Goal: Information Seeking & Learning: Find specific fact

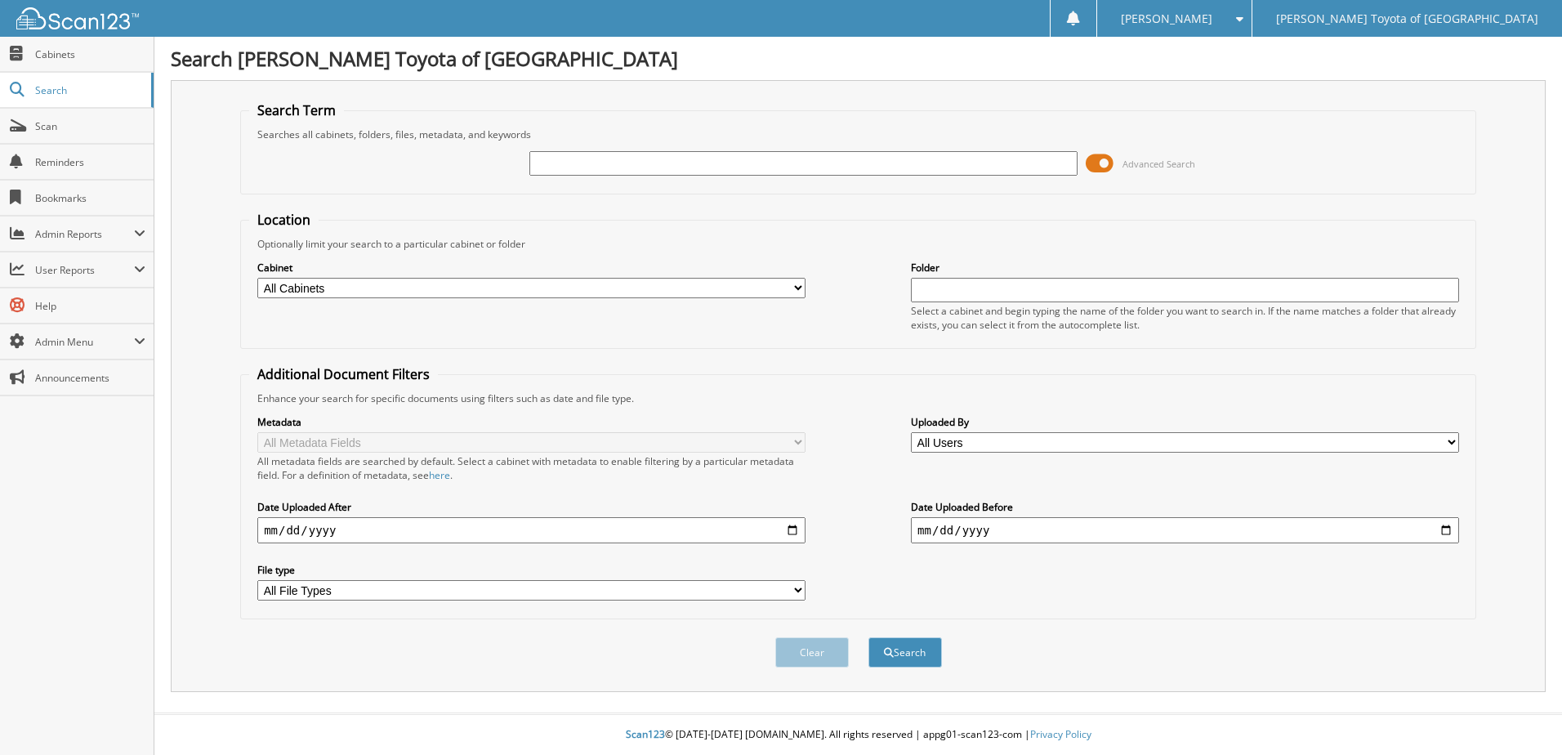
click at [594, 286] on select "All Cabinets ACCOUNTS PAYABLE ACCOUNTS RECEIVABLES BANKING CAR DEALS CASH RECEI…" at bounding box center [531, 288] width 548 height 20
select select "19188"
click at [257, 278] on select "All Cabinets ACCOUNTS PAYABLE ACCOUNTS RECEIVABLES BANKING CAR DEALS CASH RECEI…" at bounding box center [531, 288] width 548 height 20
click at [786, 283] on select "All Cabinets ACCOUNTS PAYABLE ACCOUNTS RECEIVABLES BANKING CAR DEALS CASH RECEI…" at bounding box center [531, 288] width 548 height 20
select select
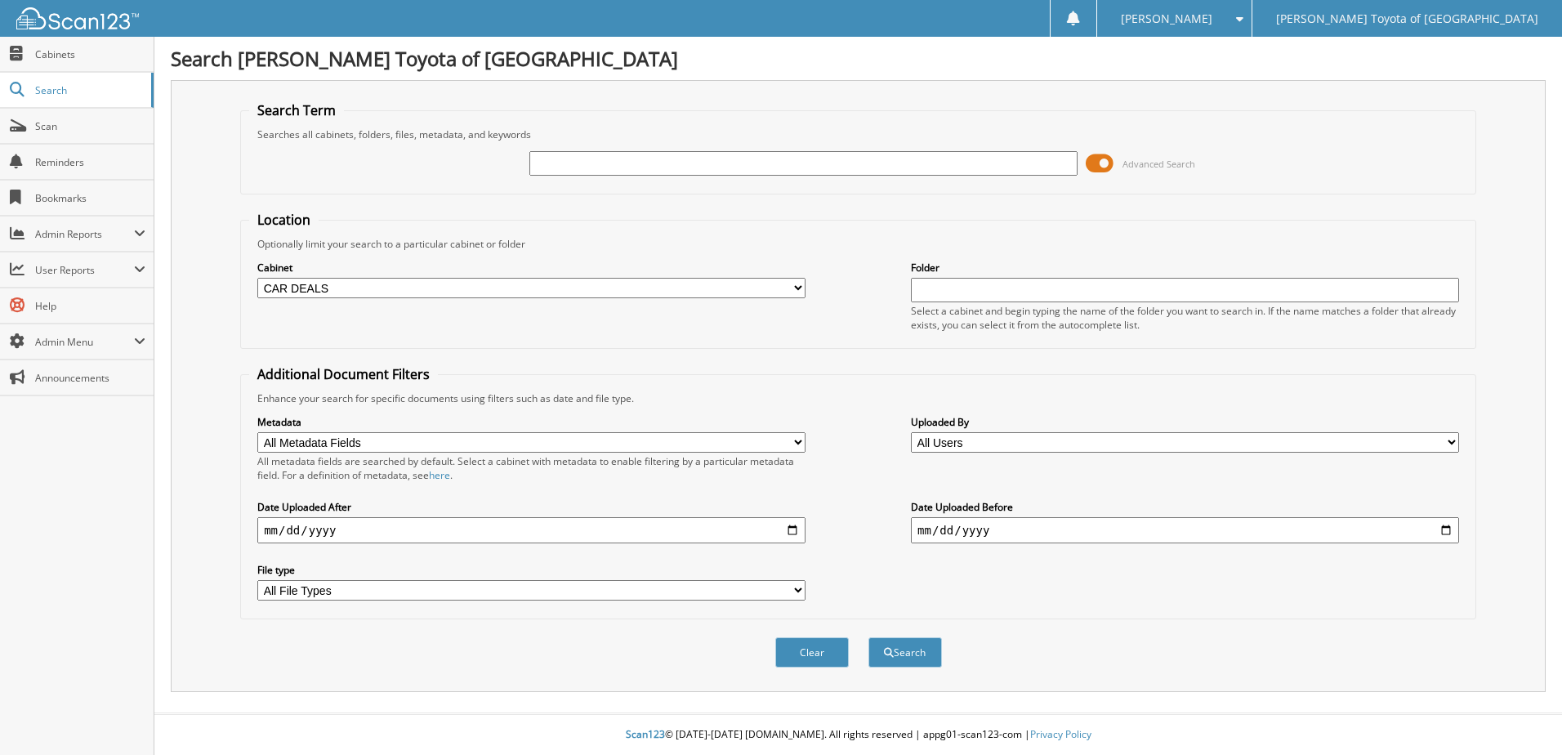
click at [257, 278] on select "All Cabinets ACCOUNTS PAYABLE ACCOUNTS RECEIVABLES BANKING CAR DEALS CASH RECEI…" at bounding box center [531, 288] width 548 height 20
click at [1451, 439] on select "All Users [PERSON_NAME] [PERSON_NAME] [PERSON_NAME] [PERSON_NAME] [PERSON_NAME]…" at bounding box center [1185, 442] width 548 height 20
select select "74590"
click at [911, 432] on select "All Users [PERSON_NAME] [PERSON_NAME] [PERSON_NAME] [PERSON_NAME] [PERSON_NAME]…" at bounding box center [1185, 442] width 548 height 20
click at [911, 650] on button "Search" at bounding box center [906, 652] width 74 height 30
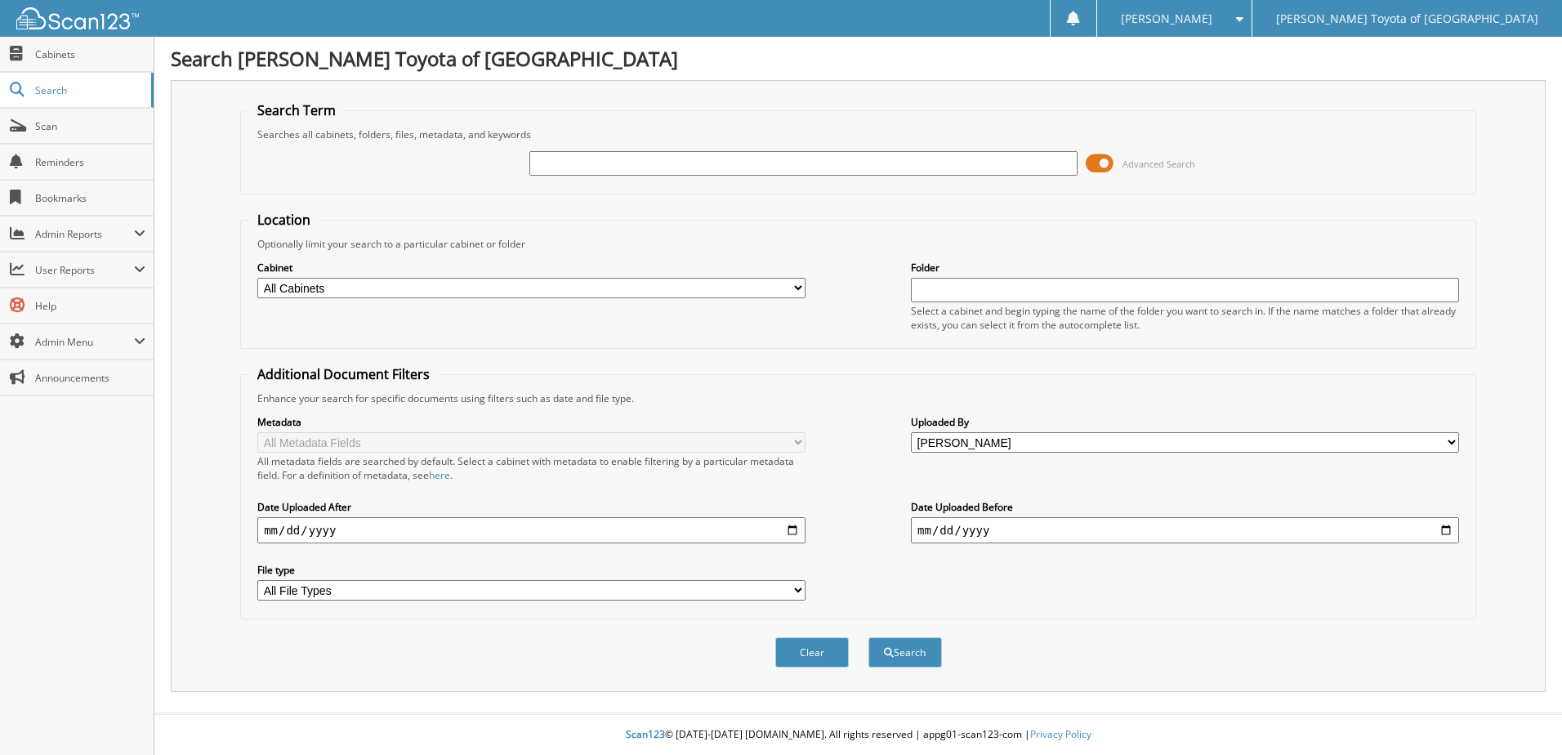
click at [562, 154] on input "text" at bounding box center [804, 163] width 548 height 25
type input "d"
click at [576, 165] on input "17" at bounding box center [804, 163] width 548 height 25
type input "17043"
click at [869, 637] on button "Search" at bounding box center [906, 652] width 74 height 30
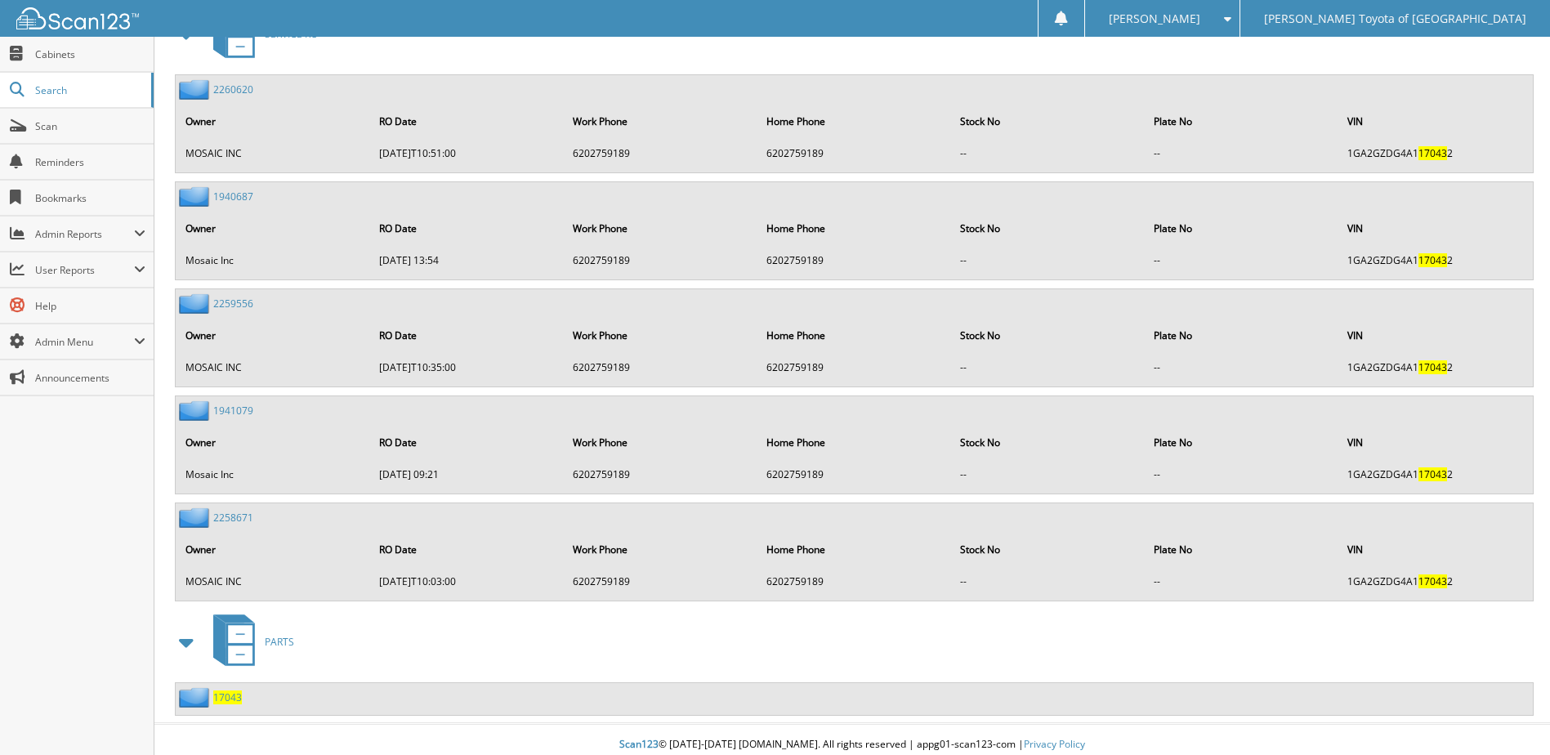
scroll to position [767, 0]
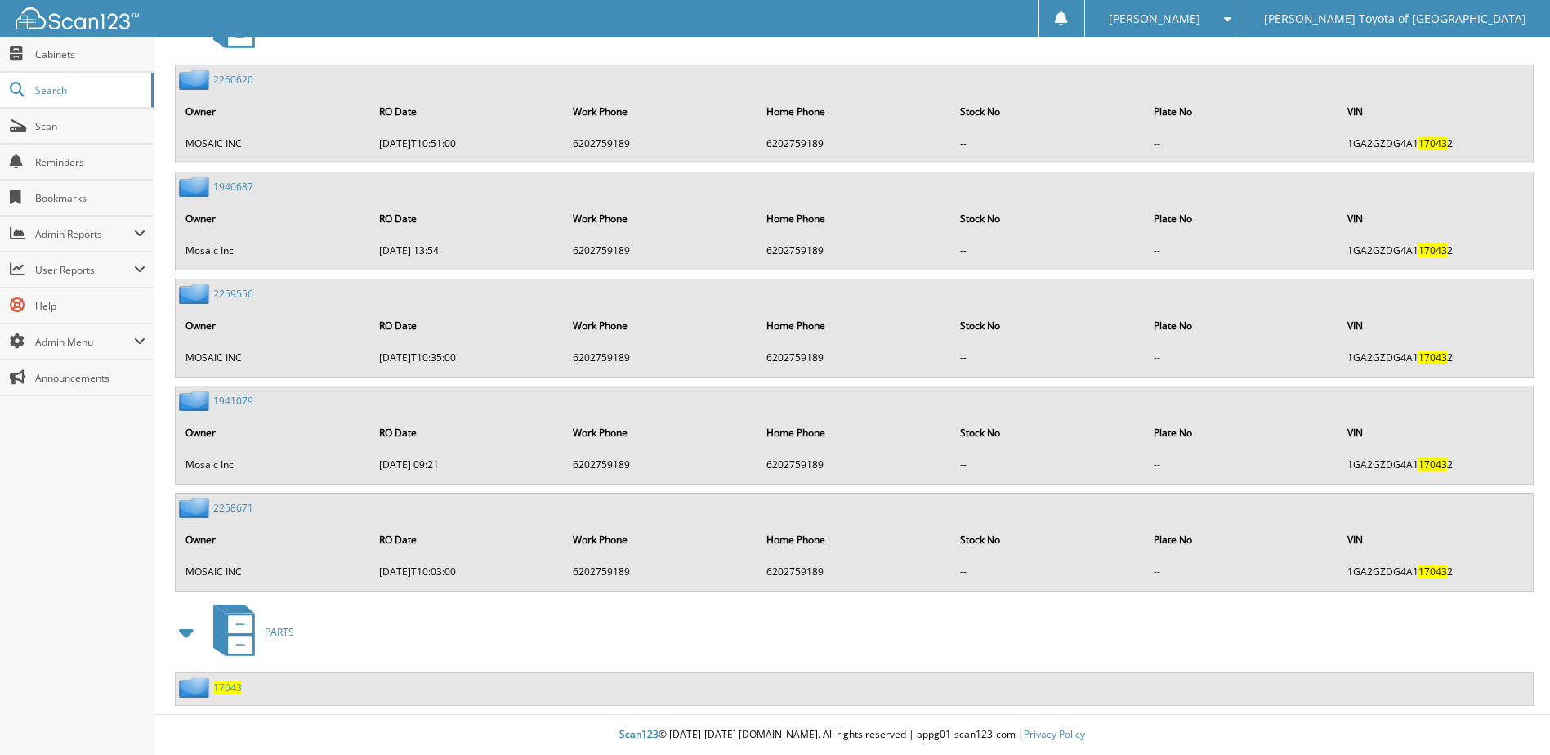
click at [221, 691] on span "17043" at bounding box center [227, 688] width 29 height 14
